Goal: Information Seeking & Learning: Learn about a topic

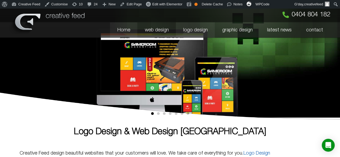
click at [202, 33] on link "logo design" at bounding box center [195, 30] width 39 height 16
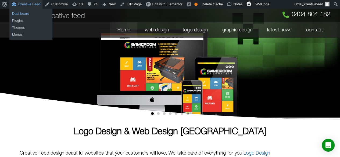
click at [23, 15] on link "Dashboard" at bounding box center [30, 13] width 43 height 7
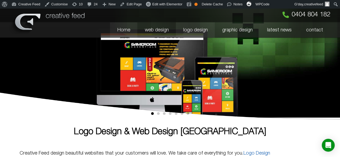
click at [201, 29] on link "logo design" at bounding box center [195, 30] width 39 height 16
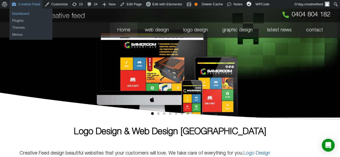
click at [25, 13] on link "Dashboard" at bounding box center [30, 13] width 43 height 7
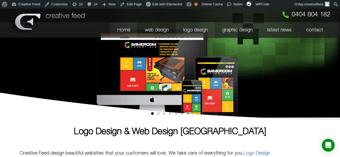
click at [198, 30] on link "logo design" at bounding box center [195, 30] width 39 height 16
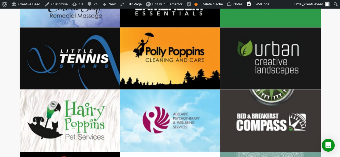
scroll to position [511, 0]
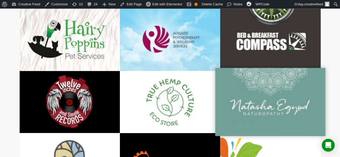
click at [271, 94] on div at bounding box center [270, 102] width 111 height 69
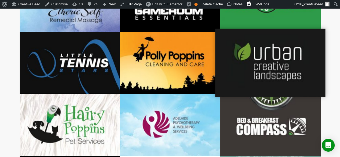
scroll to position [484, 0]
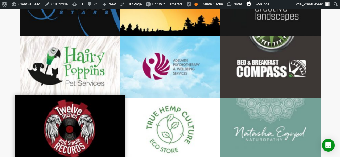
click at [70, 121] on div at bounding box center [70, 129] width 111 height 69
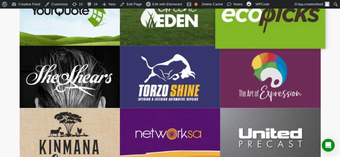
scroll to position [242, 0]
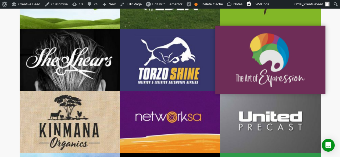
click at [257, 59] on div at bounding box center [270, 60] width 111 height 69
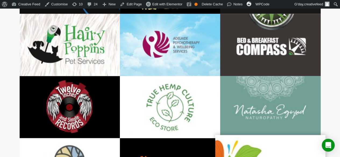
scroll to position [565, 0]
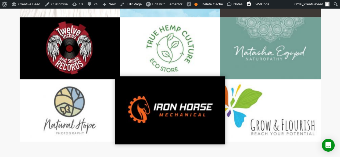
click at [165, 105] on div at bounding box center [170, 111] width 111 height 69
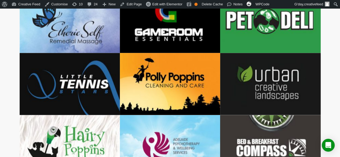
scroll to position [404, 0]
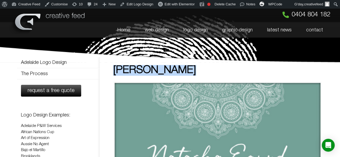
drag, startPoint x: 193, startPoint y: 70, endPoint x: 111, endPoint y: 70, distance: 81.3
copy h1 "Natasha Egyud"
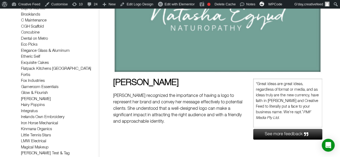
scroll to position [161, 0]
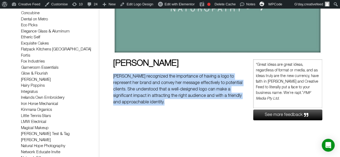
drag, startPoint x: 166, startPoint y: 104, endPoint x: 112, endPoint y: 78, distance: 60.1
click at [112, 78] on div "Natasha Egyud Natasha Egyud Natasha Egyud recognized the importance of having a…" at bounding box center [211, 105] width 223 height 403
copy p "Natasha Egyud recognized the importance of having a logo to represent her brand…"
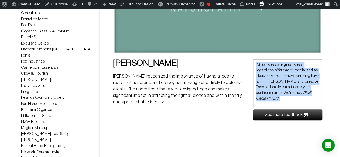
drag, startPoint x: 314, startPoint y: 94, endPoint x: 255, endPoint y: 66, distance: 66.0
click at [255, 66] on div "“Great ideas are great ideas, regardless of format or media, and as ideas truly…" at bounding box center [288, 83] width 69 height 49
copy p "“Great ideas are great ideas, regardless of format or media, and as ideas truly…"
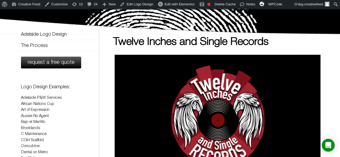
scroll to position [54, 0]
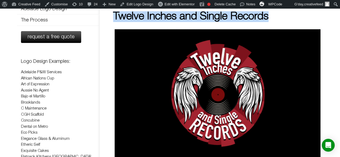
drag, startPoint x: 274, startPoint y: 13, endPoint x: 115, endPoint y: 19, distance: 159.2
click at [115, 19] on h1 "Twelve Inches and Single Records" at bounding box center [217, 16] width 209 height 11
copy h1 "Twelve Inches and Single Records"
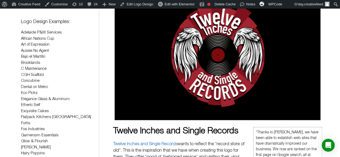
scroll to position [135, 0]
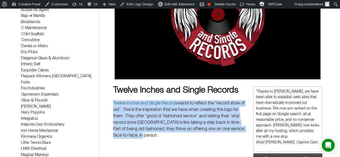
drag, startPoint x: 146, startPoint y: 138, endPoint x: 111, endPoint y: 107, distance: 46.5
click at [111, 107] on div "Twelve Inches and Single Records Twelve Inches and Single Records Twelve Inches…" at bounding box center [211, 132] width 223 height 403
copy p "Twelve Inches and Single Records wants to reflect the “record store of old”. Th…"
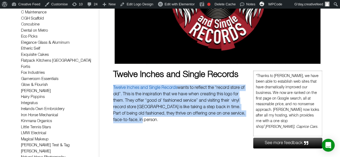
scroll to position [161, 0]
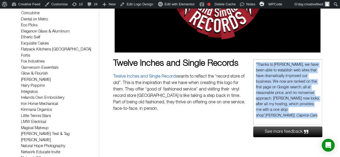
drag, startPoint x: 316, startPoint y: 111, endPoint x: 255, endPoint y: 67, distance: 75.8
click at [255, 67] on div "“Thanks to [PERSON_NAME], we have been able to establish web sites that have dr…" at bounding box center [288, 92] width 69 height 66
copy p "“Thanks to [PERSON_NAME], we have been able to establish web sites that have dr…"
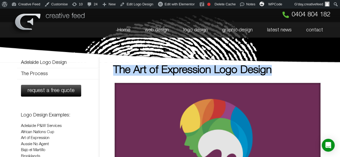
drag, startPoint x: 274, startPoint y: 71, endPoint x: 113, endPoint y: 72, distance: 161.0
click at [113, 72] on h1 "The Art of Expression Logo Design" at bounding box center [217, 70] width 209 height 11
copy h1 "The Art of Expression Logo Design"
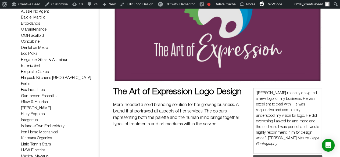
scroll to position [161, 0]
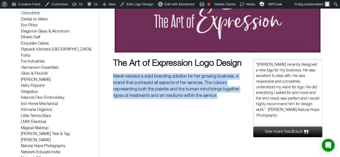
drag, startPoint x: 221, startPoint y: 98, endPoint x: 114, endPoint y: 77, distance: 109.2
click at [114, 77] on p "Merel needed a solid branding solution for her growing business. A brand that p…" at bounding box center [179, 86] width 132 height 26
copy p "Merel needed a solid branding solution for her growing business. A brand that p…"
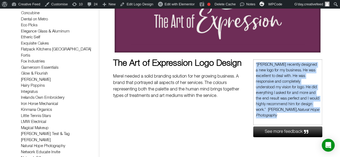
drag, startPoint x: 280, startPoint y: 116, endPoint x: 255, endPoint y: 65, distance: 57.1
click at [255, 65] on div "“Graham recently designed a new logo for my business. He was excellent to deal …" at bounding box center [288, 92] width 69 height 66
copy p "“Graham recently designed a new logo for my business. He was excellent to deal …"
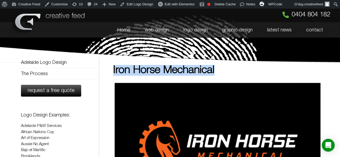
drag, startPoint x: 224, startPoint y: 73, endPoint x: 114, endPoint y: 71, distance: 110.1
click at [114, 71] on h1 "Iron Horse Mechanical" at bounding box center [217, 70] width 209 height 11
copy h1 "Iron Horse Mechanical"
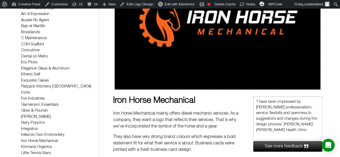
scroll to position [161, 0]
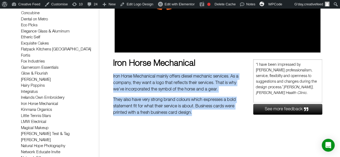
drag, startPoint x: 199, startPoint y: 113, endPoint x: 111, endPoint y: 78, distance: 95.3
click at [111, 78] on div "Iron Horse Mechanical Iron Horse Mechanical Iron Horse Mechanical mainly offers…" at bounding box center [211, 105] width 223 height 403
copy div "Iron Horse Mechanical mainly offers diesel mechanic services. As a company, the…"
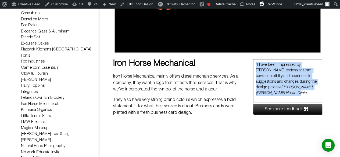
drag, startPoint x: 307, startPoint y: 87, endPoint x: 256, endPoint y: 65, distance: 56.0
click at [256, 65] on div "“I have been impressed by [PERSON_NAME] professionalism, service, flexibilty an…" at bounding box center [288, 80] width 69 height 43
copy p "“I have been impressed by [PERSON_NAME] professionalism, service, flexibilty an…"
